Goal: Information Seeking & Learning: Find specific fact

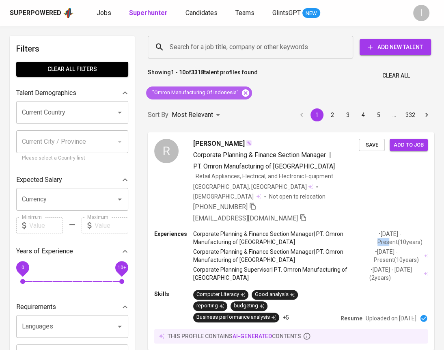
click at [245, 88] on icon at bounding box center [245, 92] width 9 height 9
click at [288, 39] on div "Search for a job title, company or other keywords" at bounding box center [250, 47] width 205 height 23
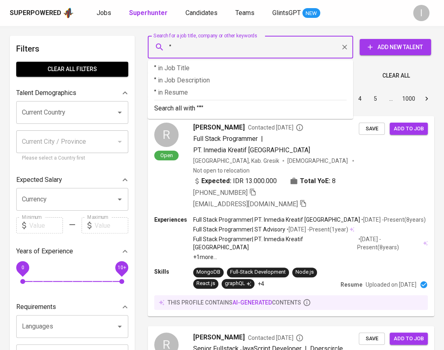
paste input "[GEOGRAPHIC_DATA]"
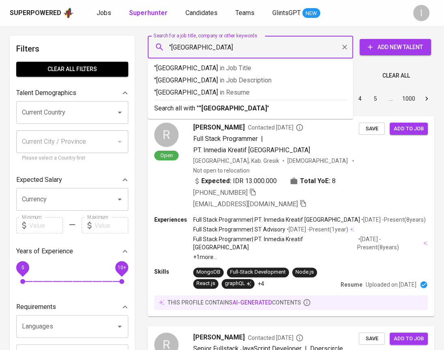
type input ""[GEOGRAPHIC_DATA]""
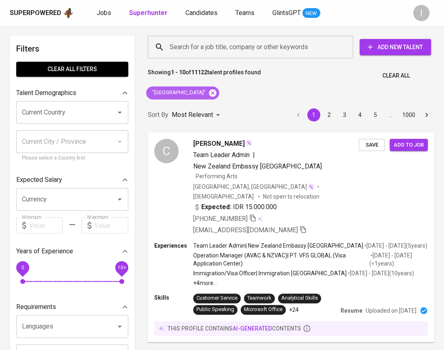
click at [209, 90] on icon at bounding box center [212, 92] width 7 height 7
click at [232, 49] on input "Search for a job title, company or other keywords" at bounding box center [253, 46] width 170 height 15
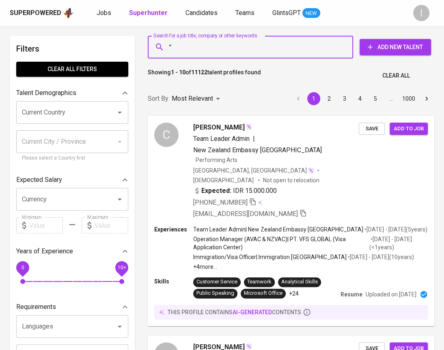
paste input "Kedutaan Besar Selandia Baru"
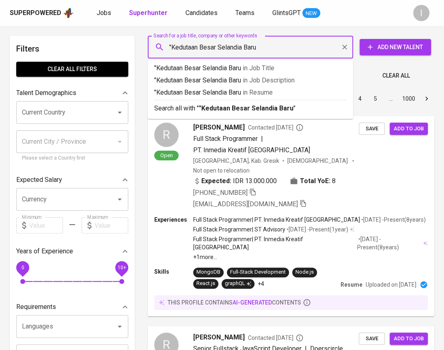
type input ""Kedutaan Besar Selandia Baru""
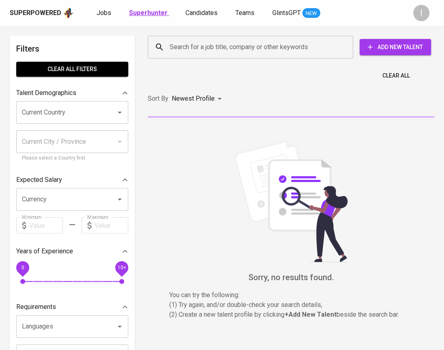
click at [153, 13] on b "Superhunter" at bounding box center [148, 13] width 39 height 8
type input "MOST_RELEVANT"
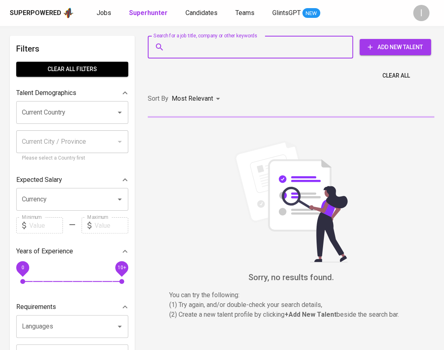
click at [217, 45] on input "Search for a job title, company or other keywords" at bounding box center [253, 46] width 170 height 15
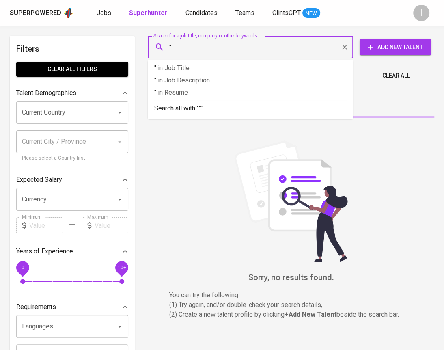
paste input "[PERSON_NAME] Dewi [PERSON_NAME]"
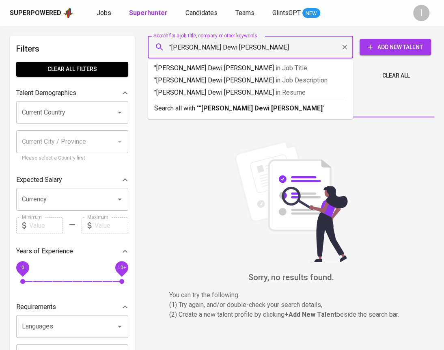
type input ""[PERSON_NAME] Dewi [PERSON_NAME]""
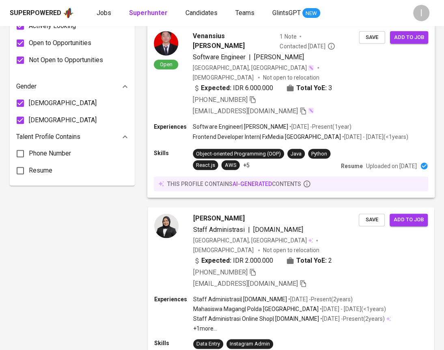
scroll to position [555, 0]
